Goal: Information Seeking & Learning: Find specific page/section

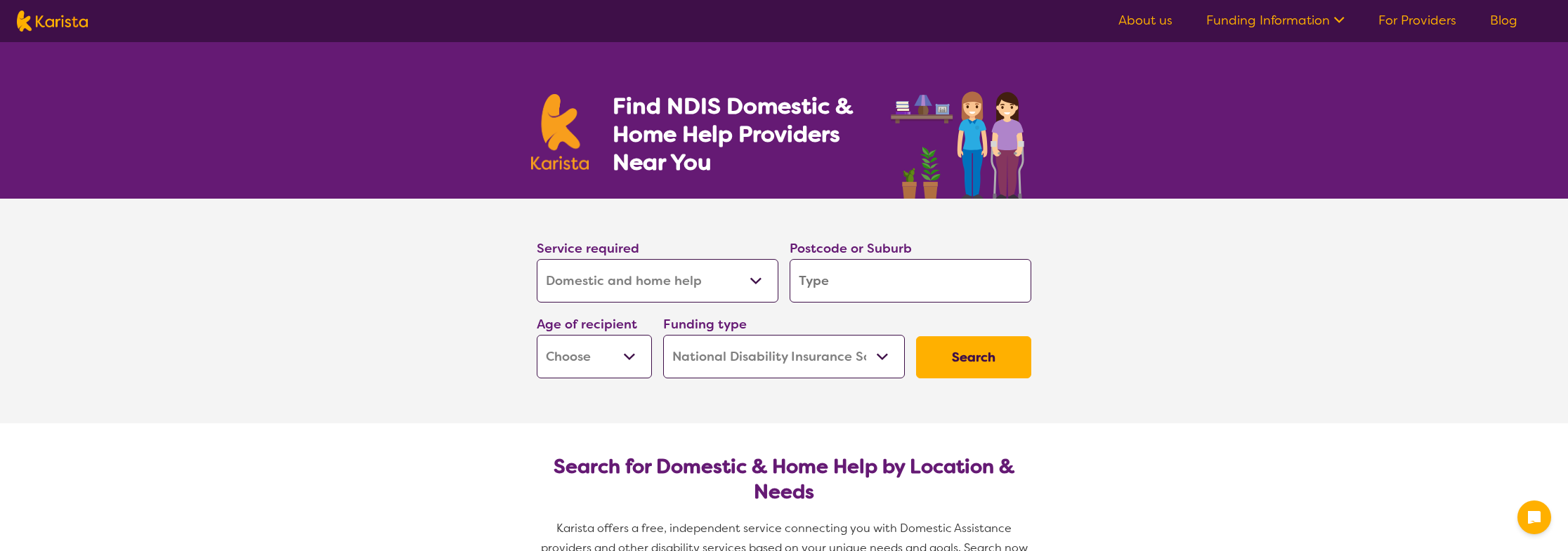
select select "Domestic and home help"
select select "NDIS"
select select "Domestic and home help"
select select "NDIS"
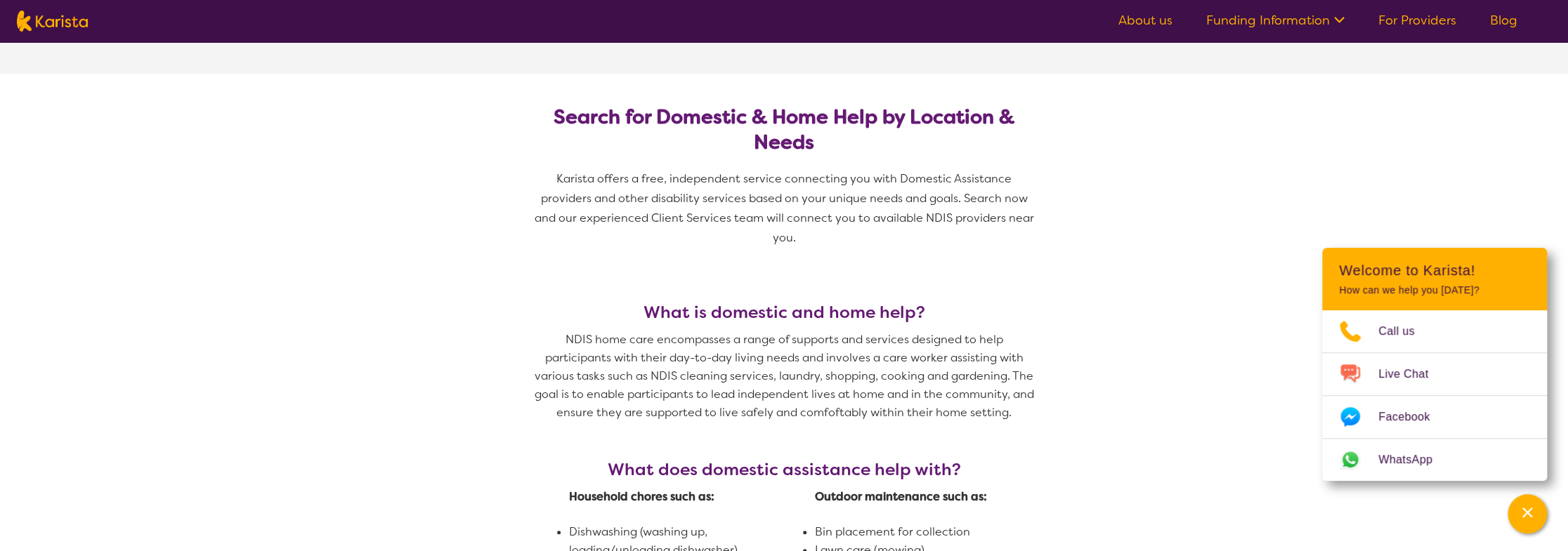
scroll to position [140, 0]
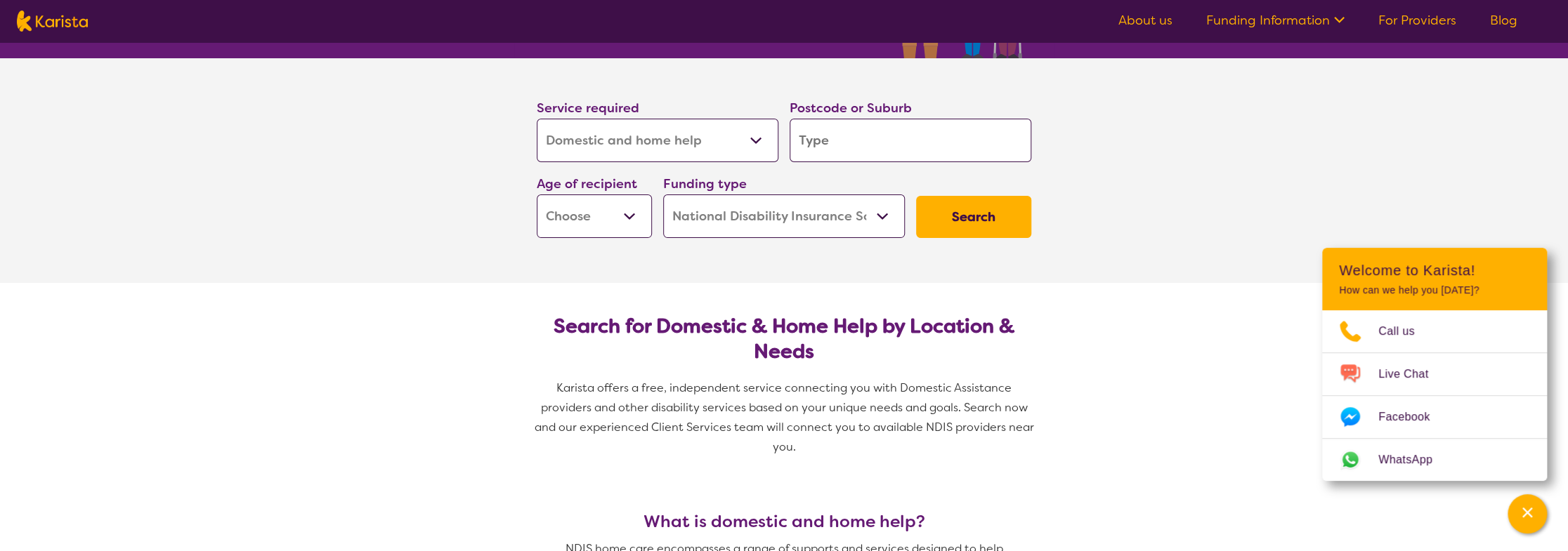
click at [860, 146] on input "search" at bounding box center [910, 140] width 242 height 44
type input "22"
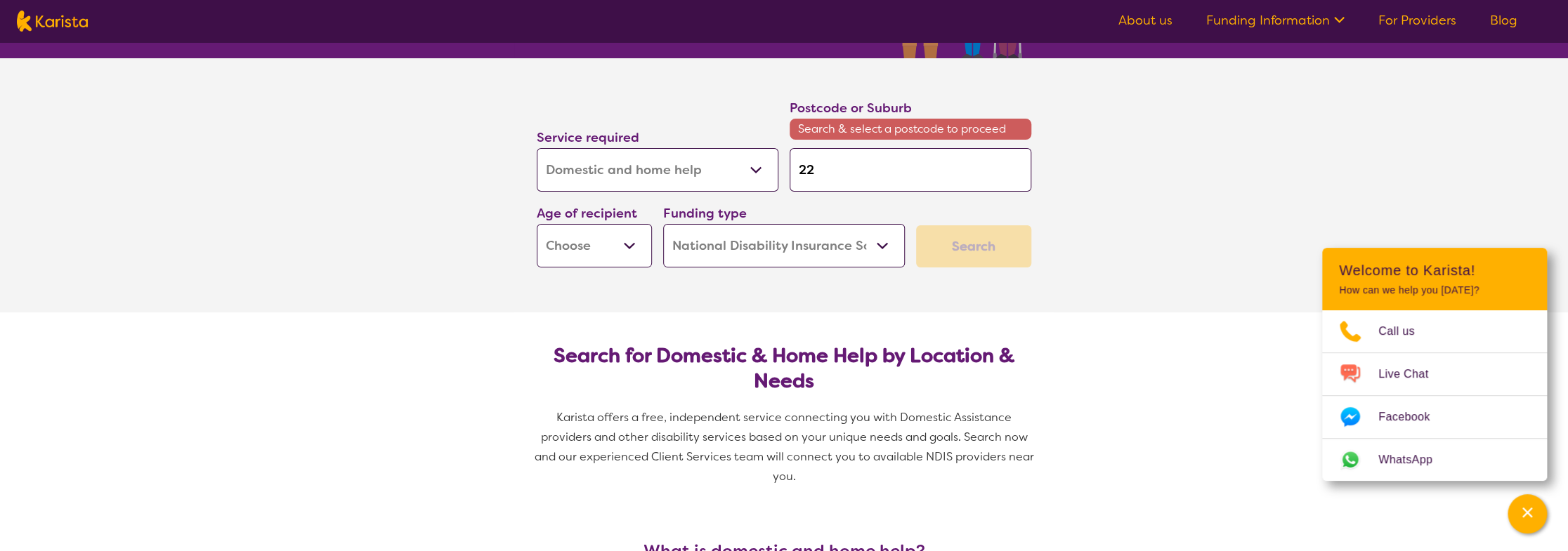
type input "225"
type input "2252"
type input "225"
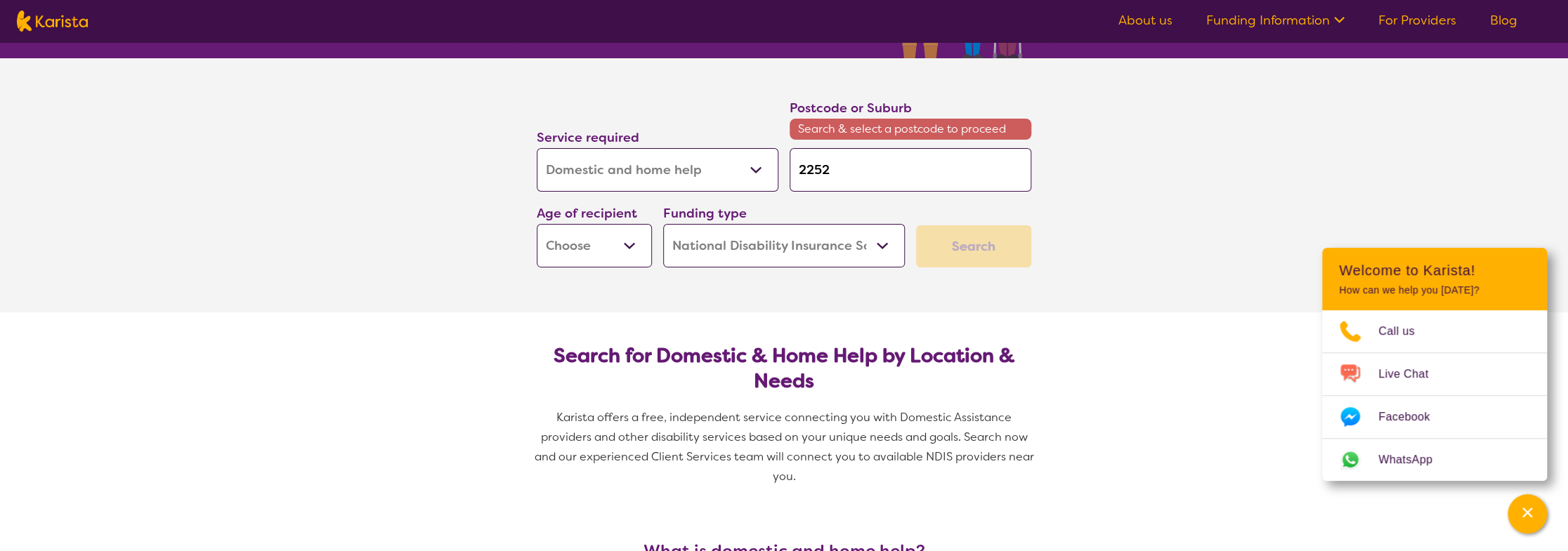
type input "225"
type input "22"
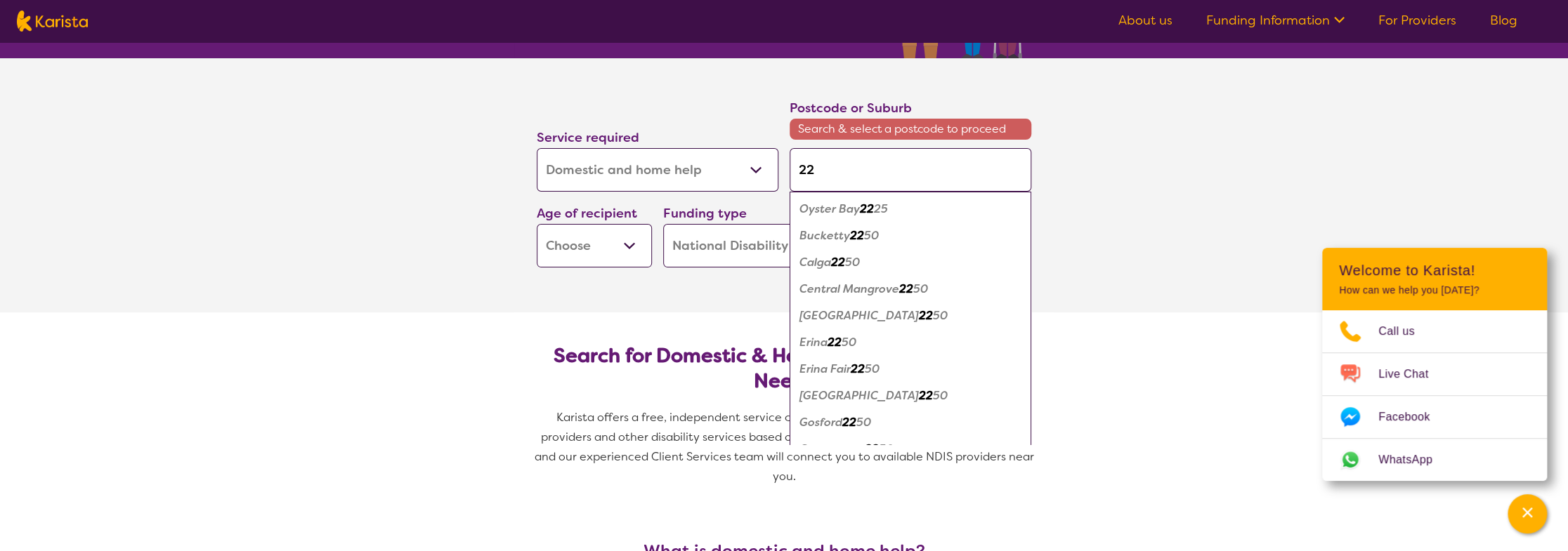
type input "226"
type input "2262"
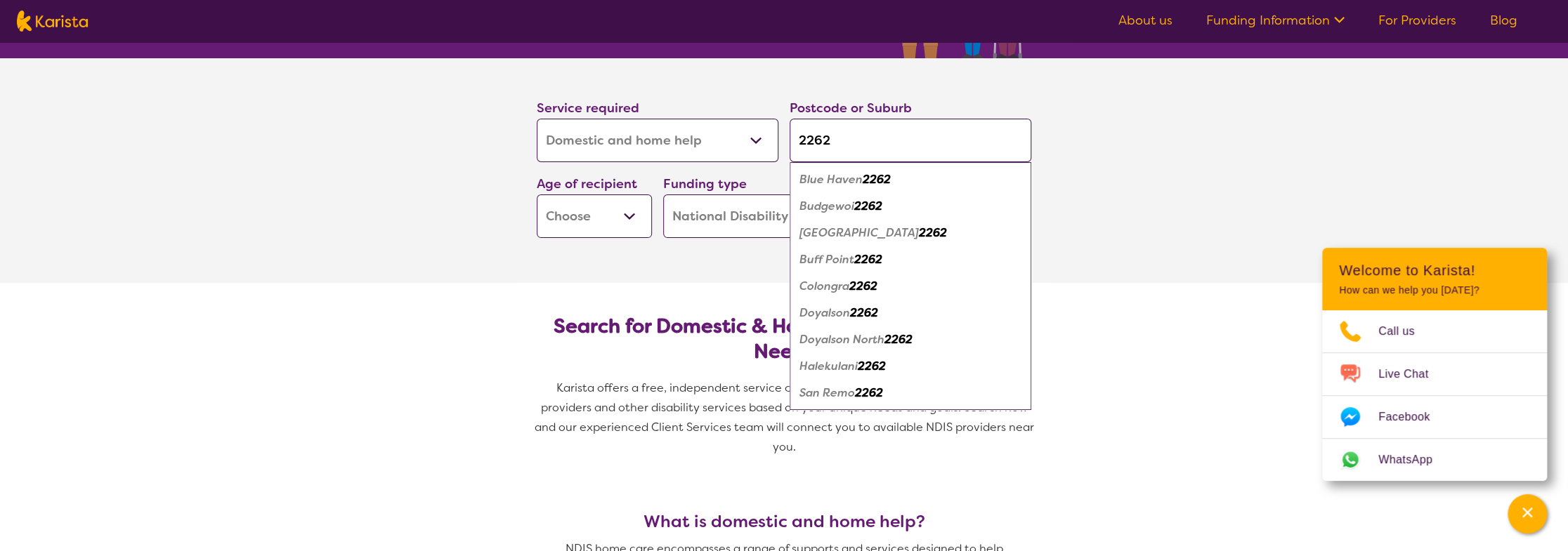
click at [847, 177] on em "Blue Haven" at bounding box center [831, 178] width 63 height 15
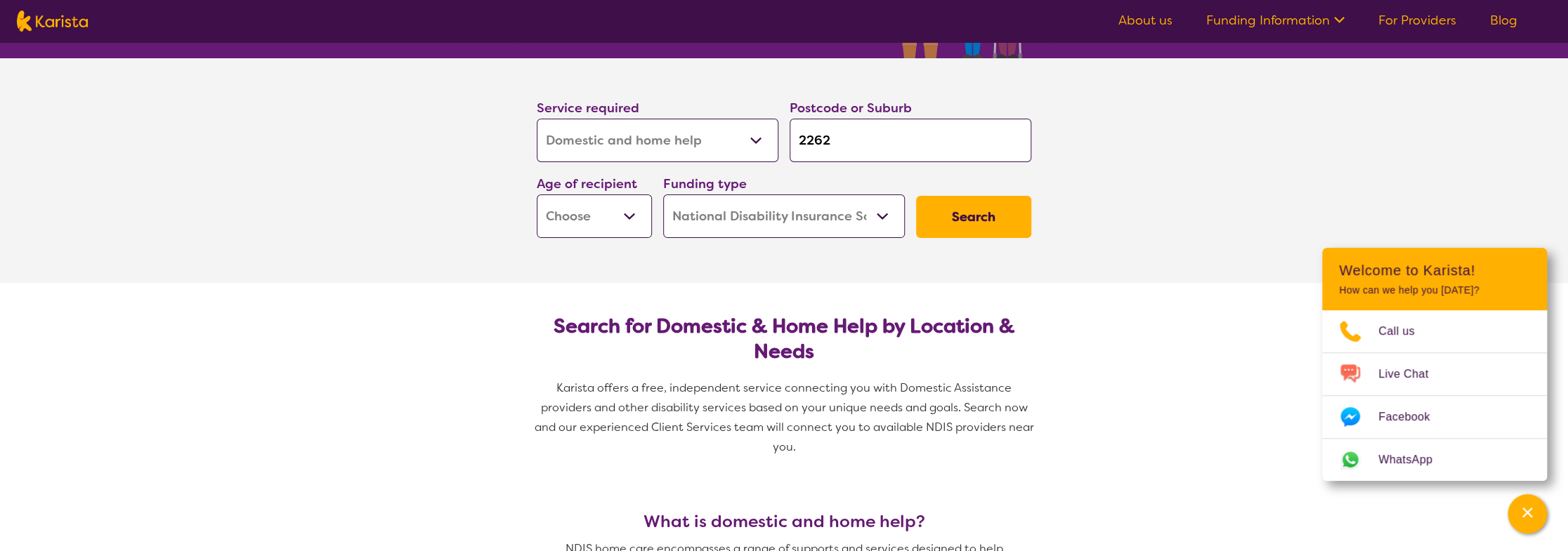
click at [861, 145] on input "2262" at bounding box center [910, 140] width 242 height 44
type input "2262b"
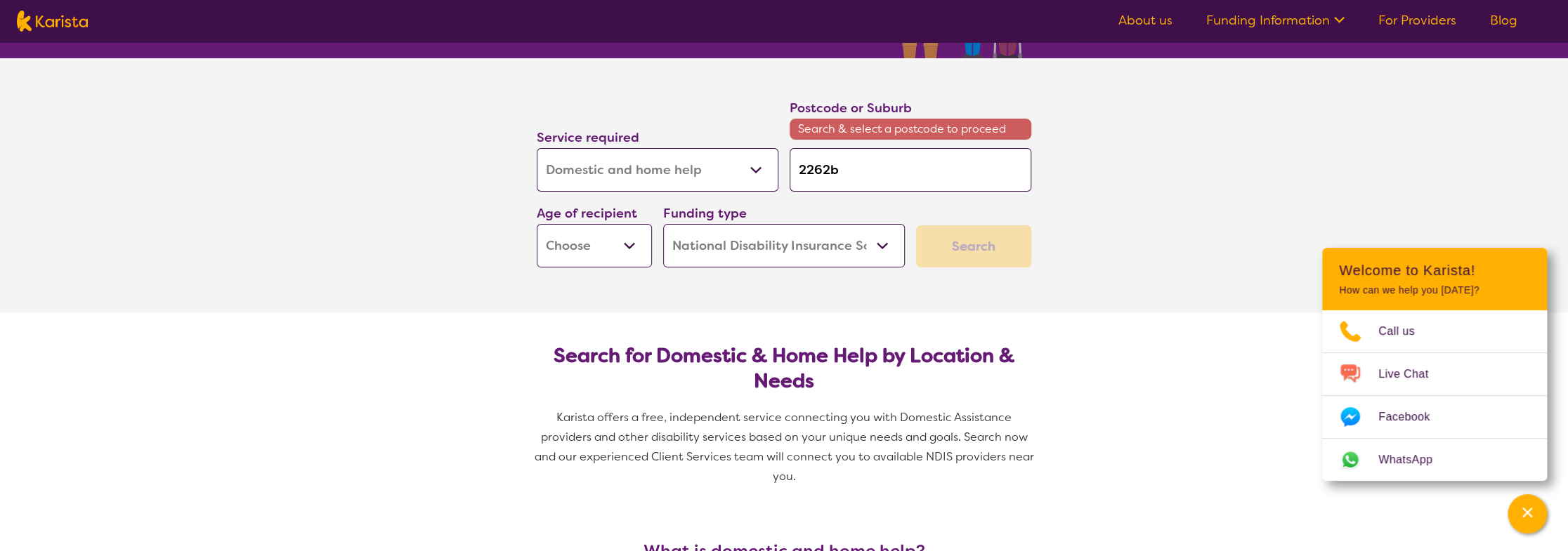
type input "2262"
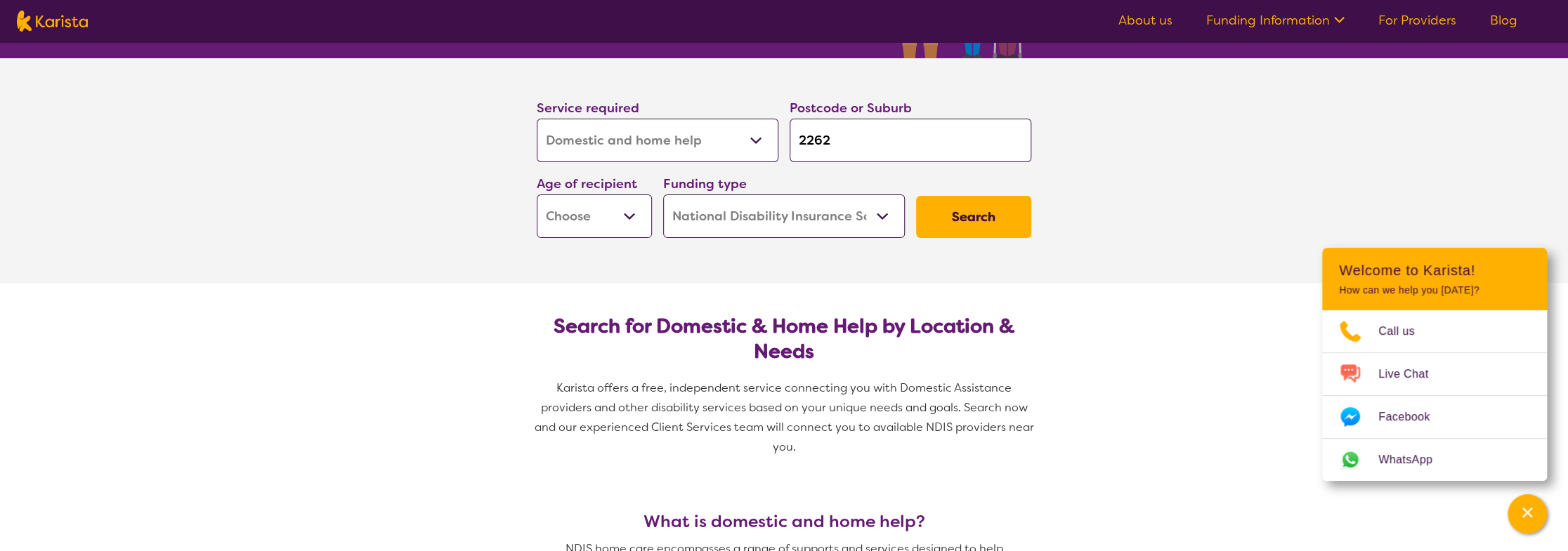
type input "2262"
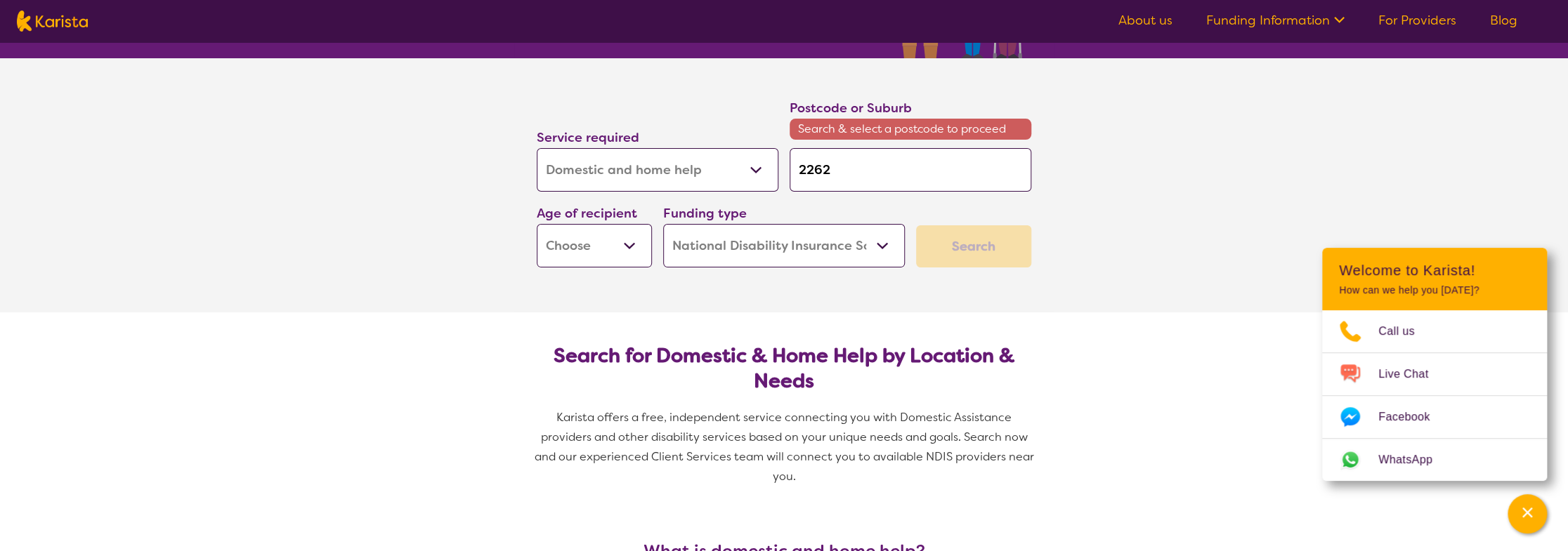
type input "2262"
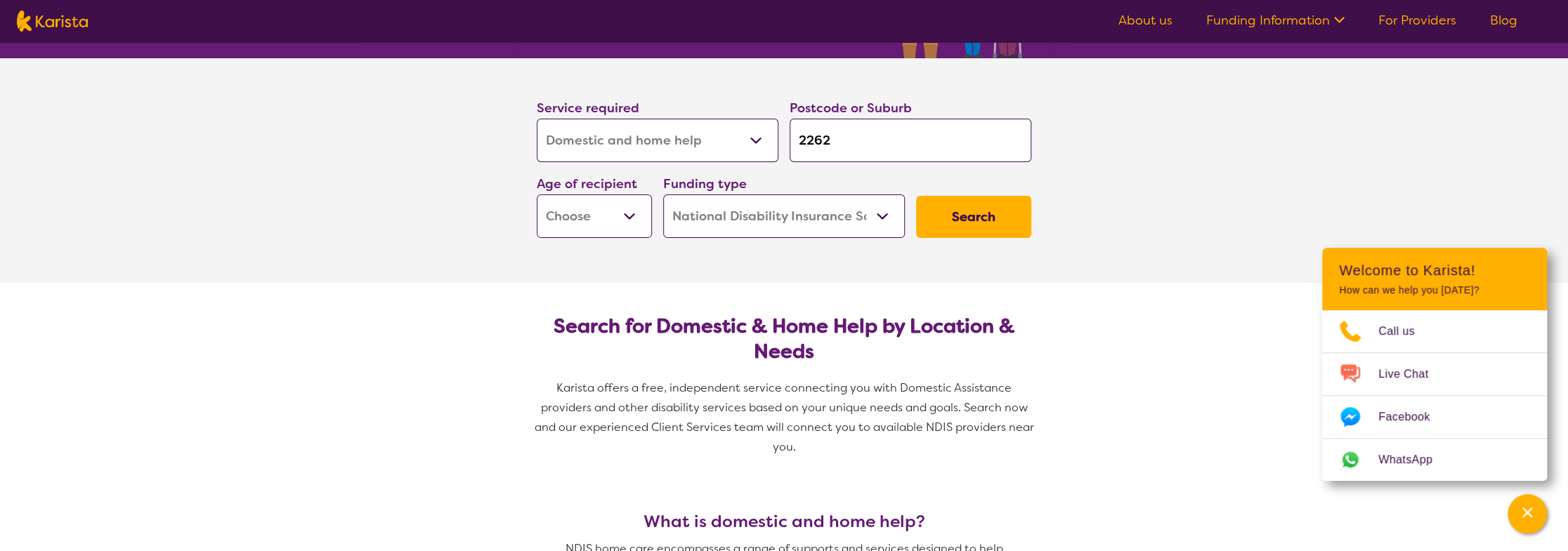
type input "226"
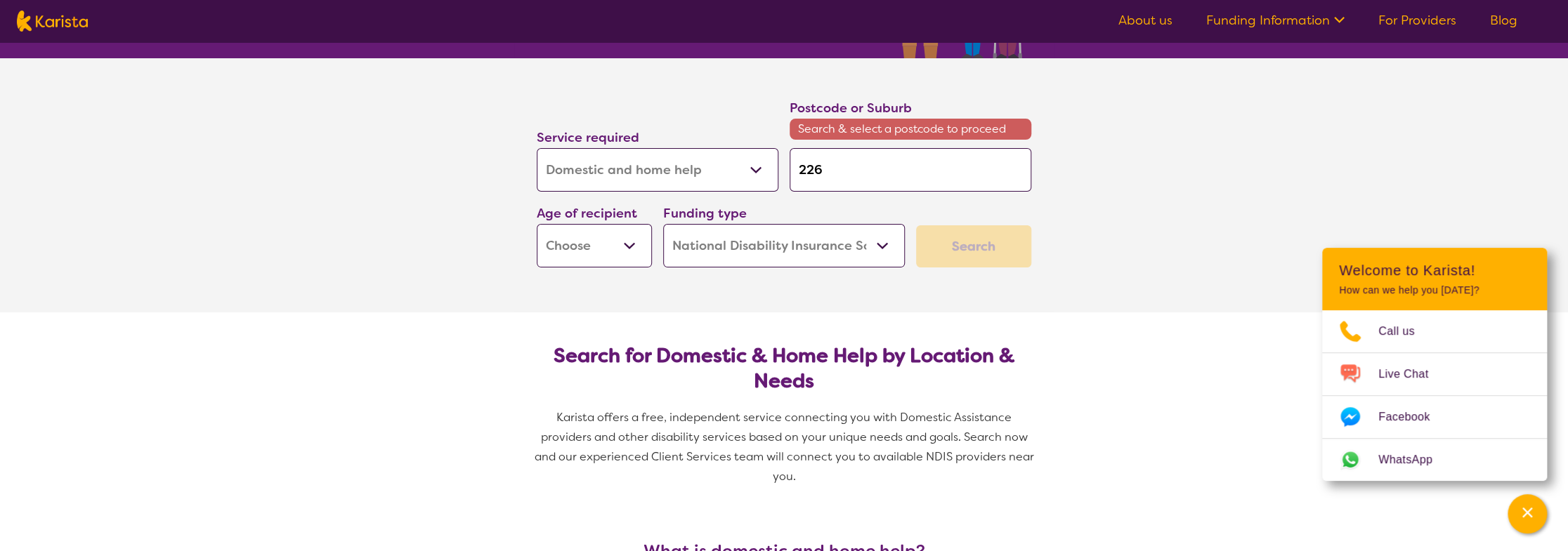
type input "22"
type input "2"
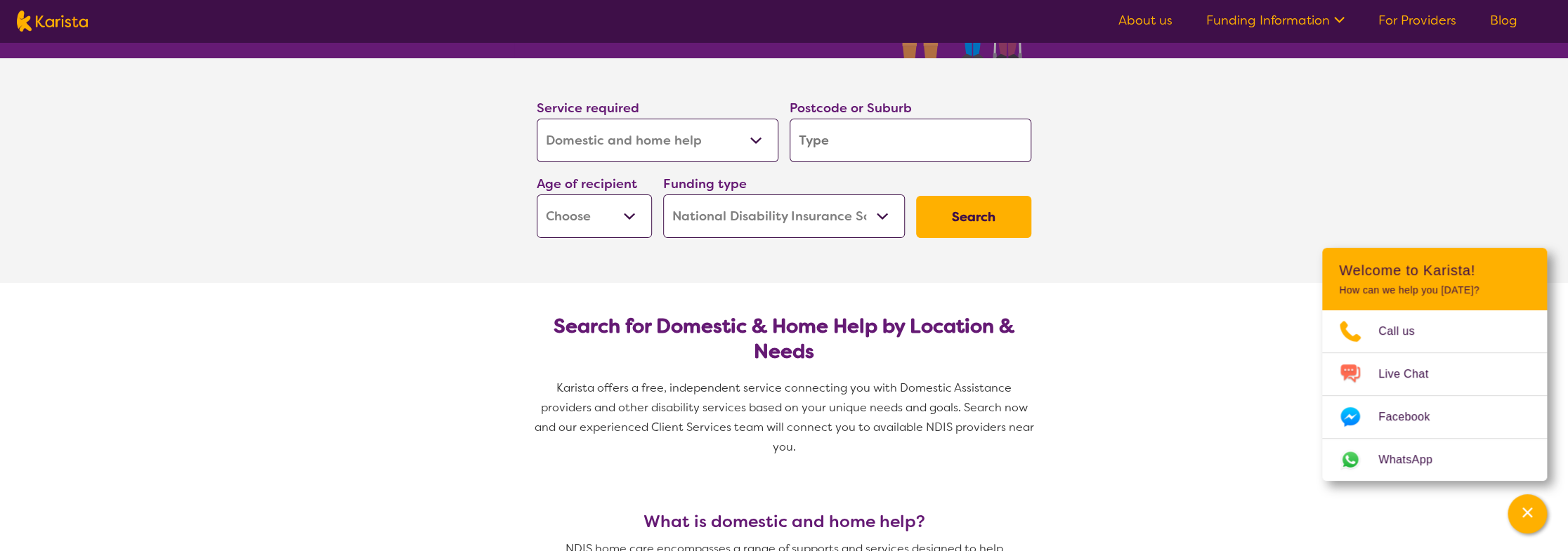
type input "b"
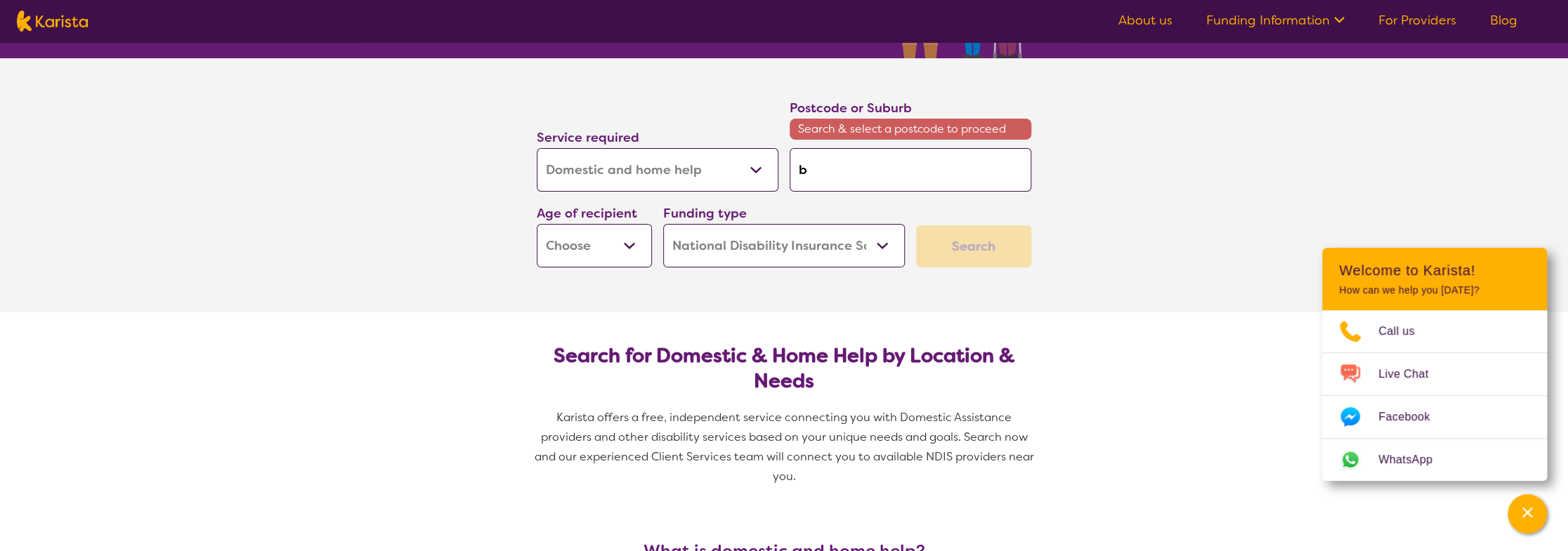
type input "bl"
type input "blu"
type input "blue"
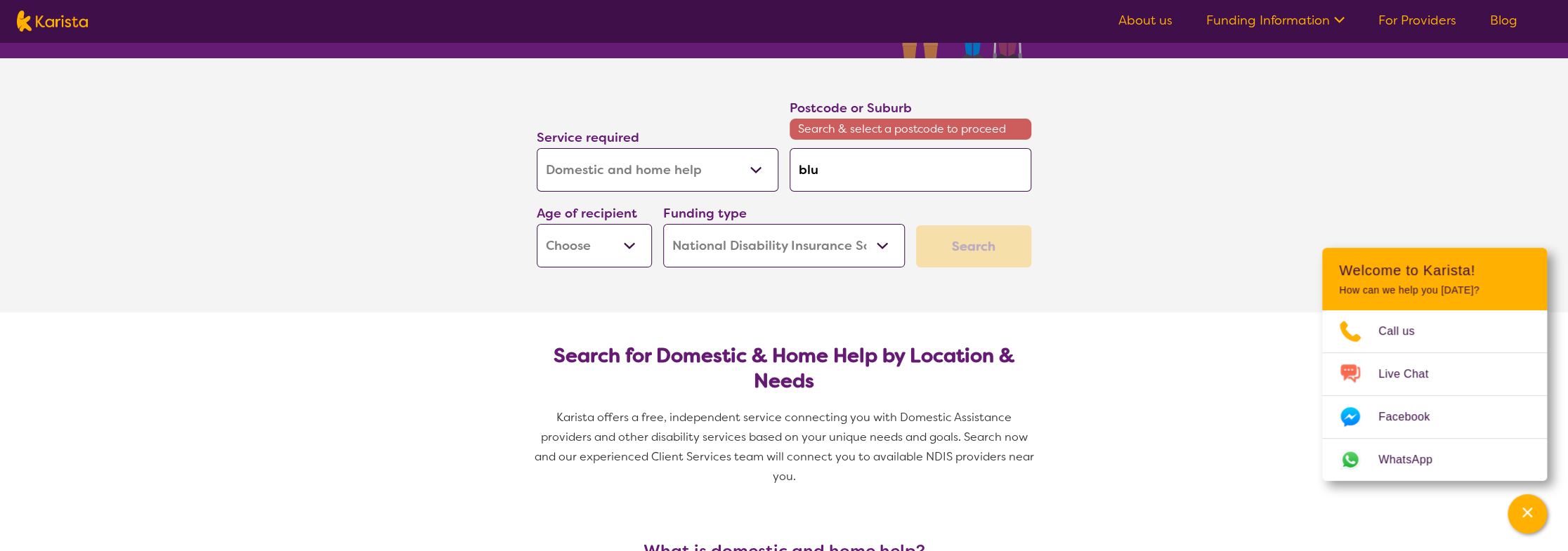
type input "blue"
type input "blueh"
type input "blue"
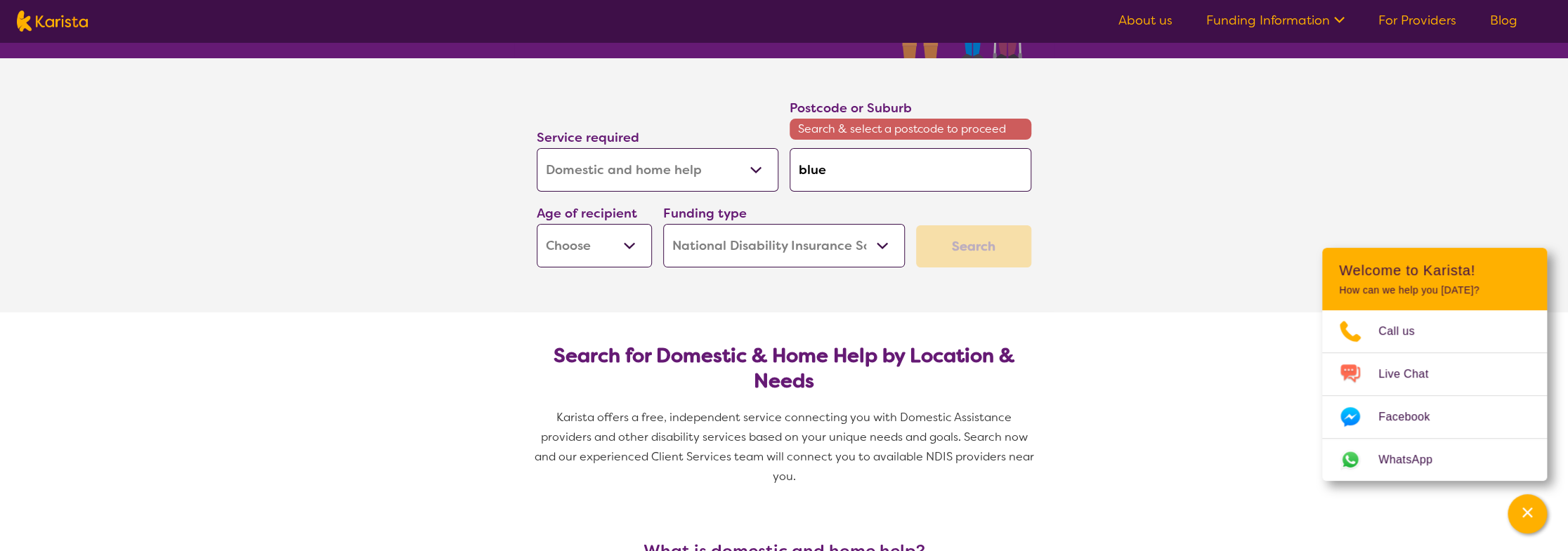
type input "blue"
type input "blue h"
type input "blue ha"
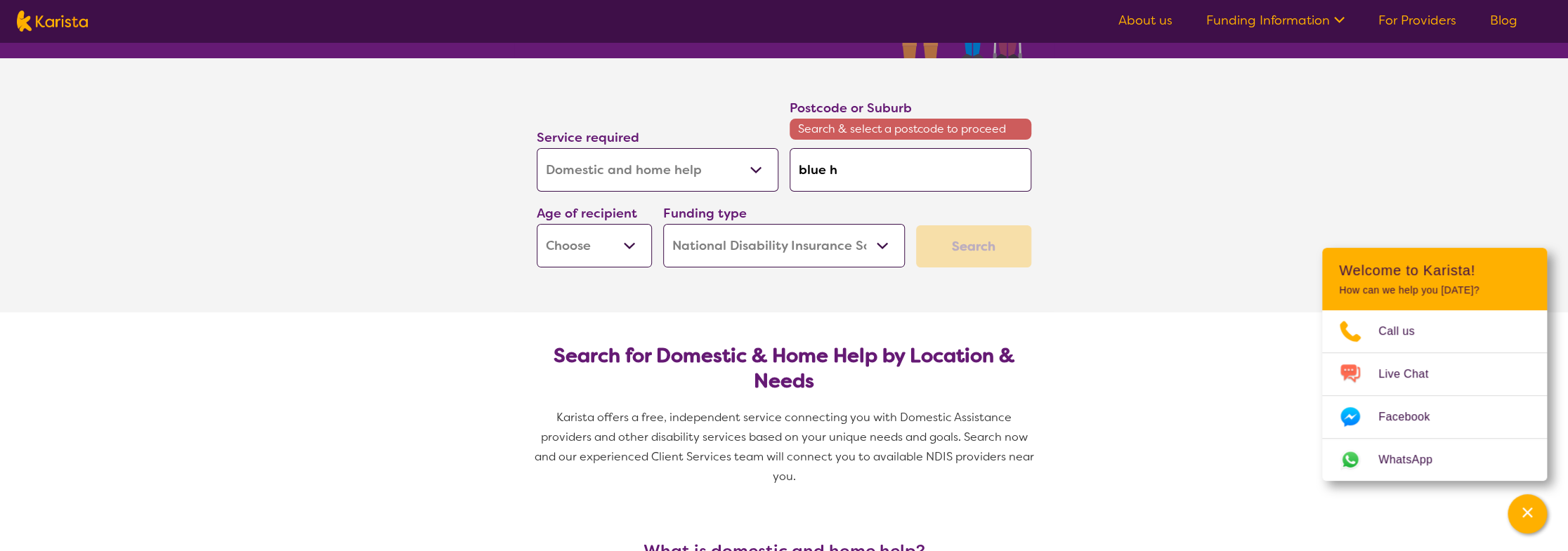
type input "blue ha"
click at [868, 212] on em "ven 2262" at bounding box center [867, 209] width 52 height 15
type input "2262"
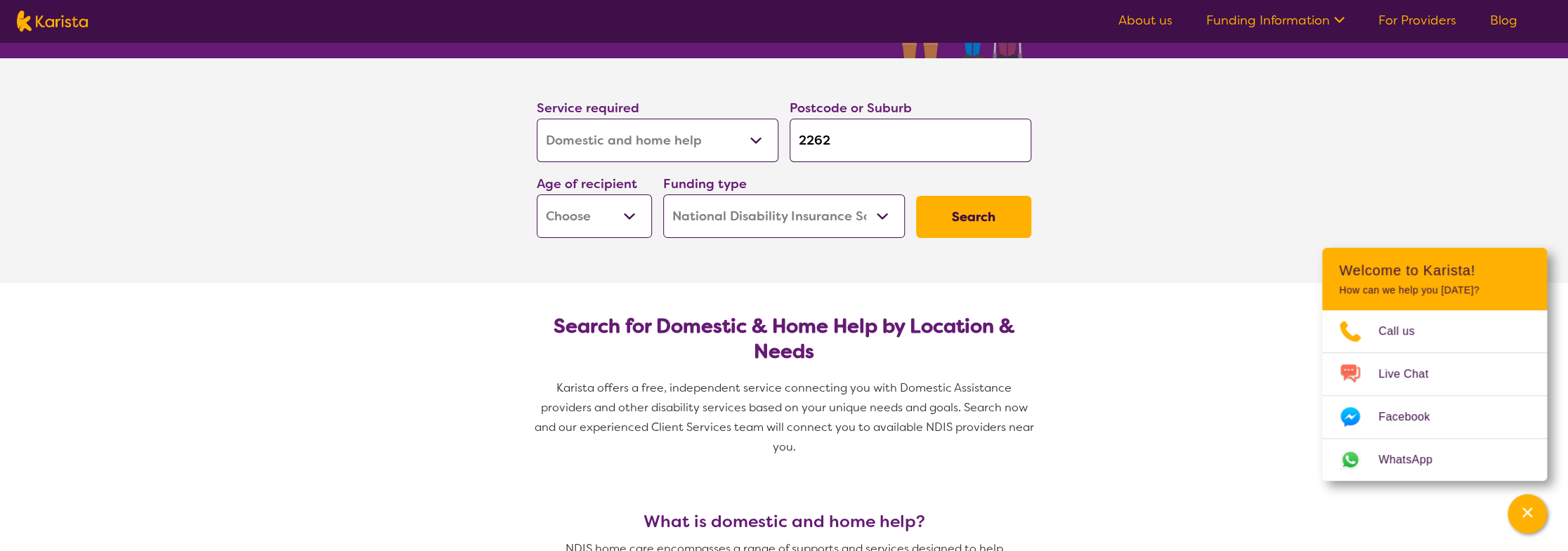
click at [623, 211] on select "Early Childhood - 0 to 9 Child - 10 to 11 Adolescent - 12 to 17 Adult - 18 to 6…" at bounding box center [594, 216] width 115 height 44
select select "AD"
click at [537, 194] on select "Early Childhood - 0 to 9 Child - 10 to 11 Adolescent - 12 to 17 Adult - 18 to 6…" at bounding box center [594, 216] width 115 height 44
select select "AD"
click at [748, 138] on select "Allied Health Assistant Assessment ([MEDICAL_DATA] or [MEDICAL_DATA]) Behaviour…" at bounding box center [658, 140] width 242 height 44
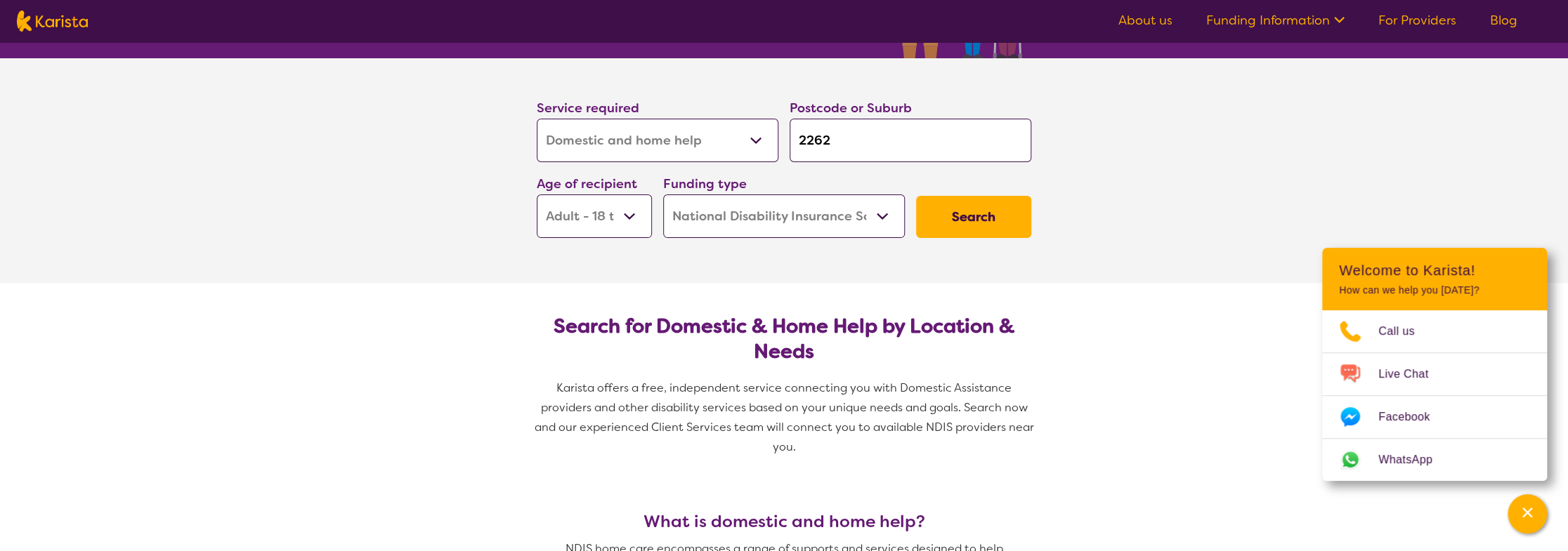
click at [748, 138] on select "Allied Health Assistant Assessment ([MEDICAL_DATA] or [MEDICAL_DATA]) Behaviour…" at bounding box center [658, 140] width 242 height 44
click at [999, 207] on button "Search" at bounding box center [974, 216] width 115 height 42
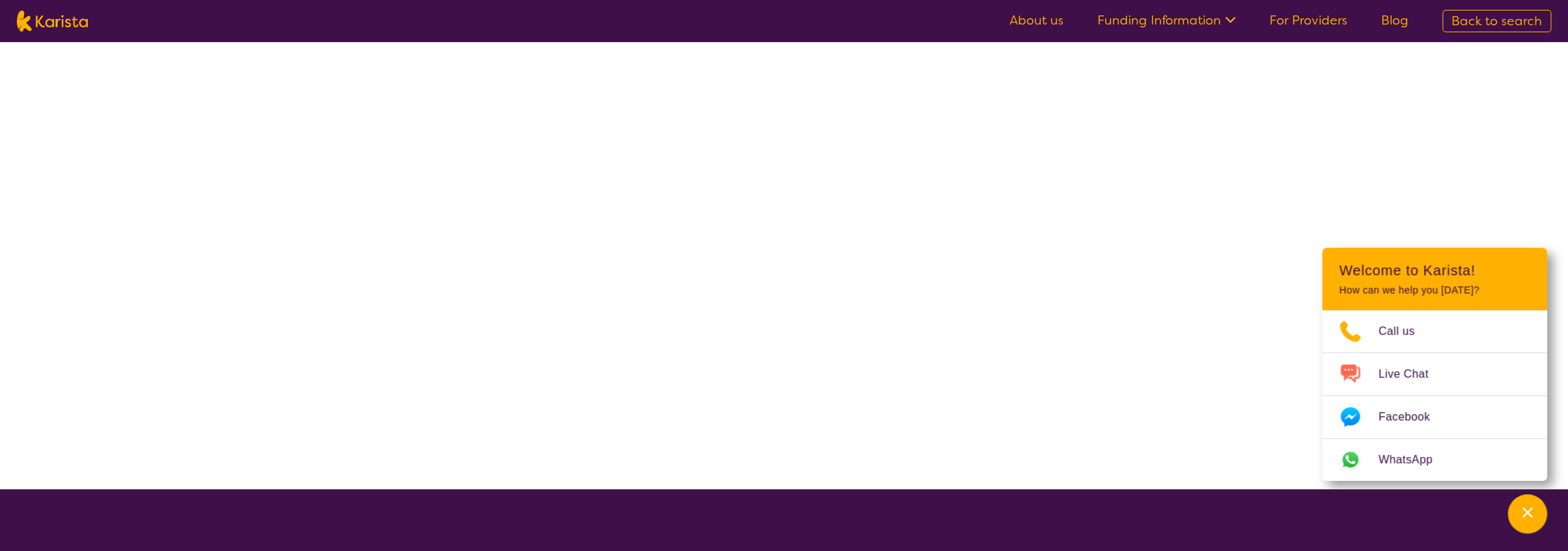
select select "Domestic and home help"
select select "AD"
select select "NDIS"
